Goal: Task Accomplishment & Management: Use online tool/utility

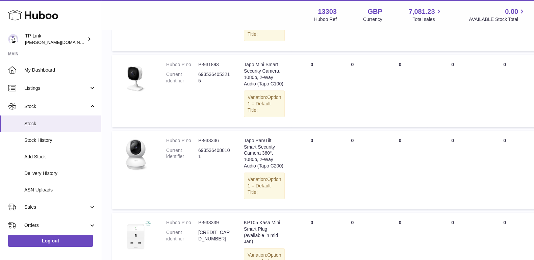
scroll to position [169, 0]
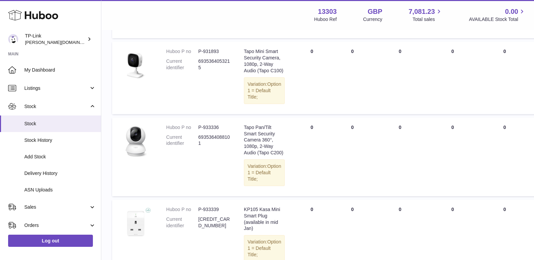
click at [525, 212] on td "QUARANTINED Total 0" at bounding box center [504, 236] width 53 height 72
click at [524, 93] on td "QUARANTINED Total 0" at bounding box center [504, 78] width 53 height 72
click at [524, 79] on td "QUARANTINED Total 0" at bounding box center [504, 78] width 53 height 72
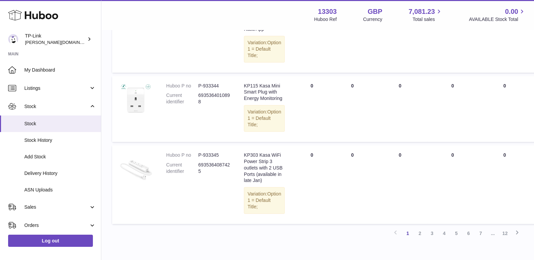
scroll to position [790, 0]
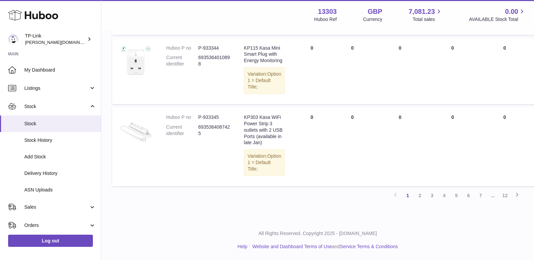
click at [454, 227] on div "All Rights Reserved. Copyright 2025 - Huboo.co.uk Help Website and Dashboard Te…" at bounding box center [317, 240] width 433 height 40
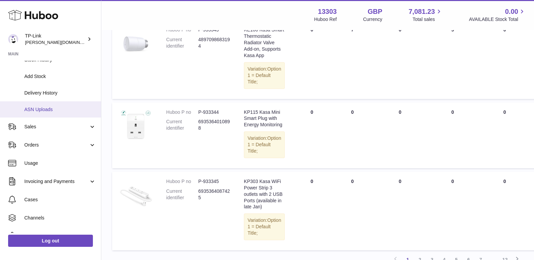
scroll to position [84, 0]
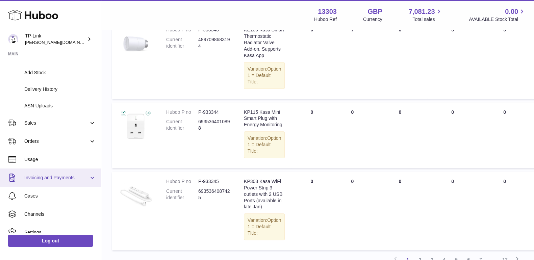
click at [48, 178] on span "Invoicing and Payments" at bounding box center [56, 178] width 65 height 6
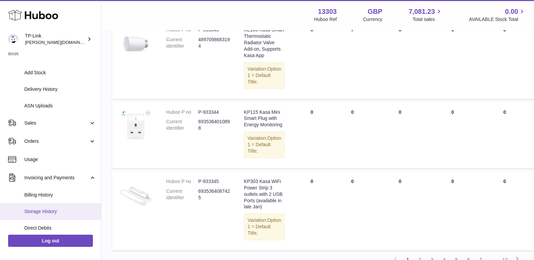
scroll to position [127, 0]
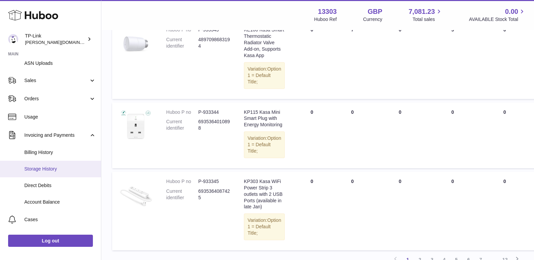
click at [47, 169] on span "Storage History" at bounding box center [60, 169] width 72 height 6
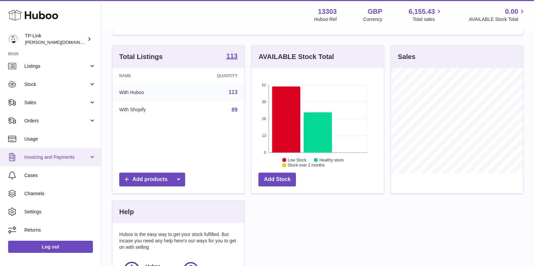
scroll to position [84, 0]
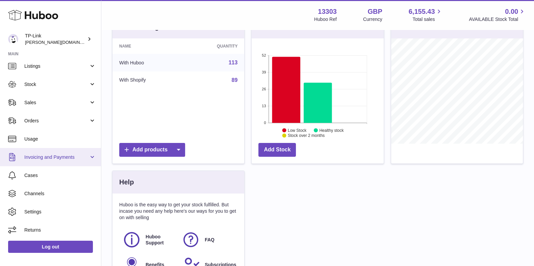
click at [58, 156] on span "Invoicing and Payments" at bounding box center [56, 157] width 65 height 6
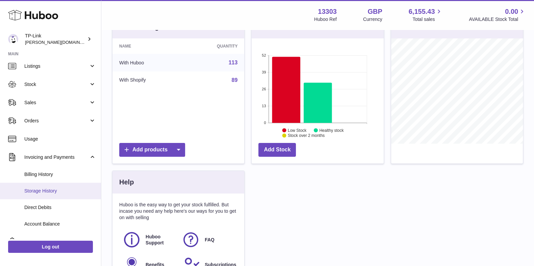
click at [59, 198] on link "Storage History" at bounding box center [50, 191] width 101 height 17
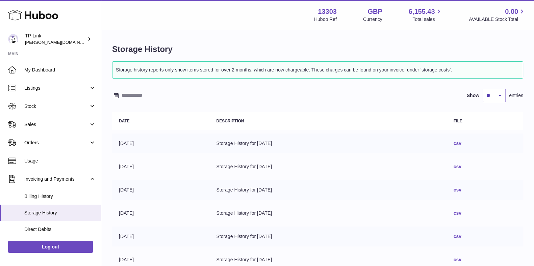
click at [461, 141] on link "csv" at bounding box center [458, 143] width 8 height 5
